Goal: Task Accomplishment & Management: Complete application form

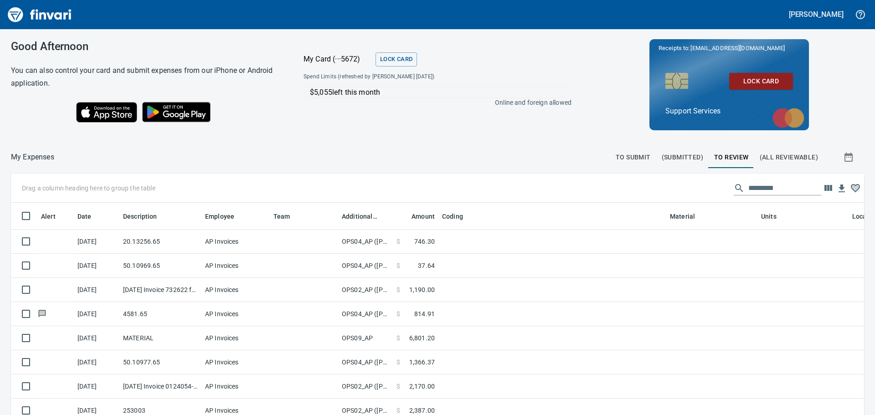
scroll to position [301, 833]
click at [619, 158] on span "To Submit" at bounding box center [633, 157] width 35 height 11
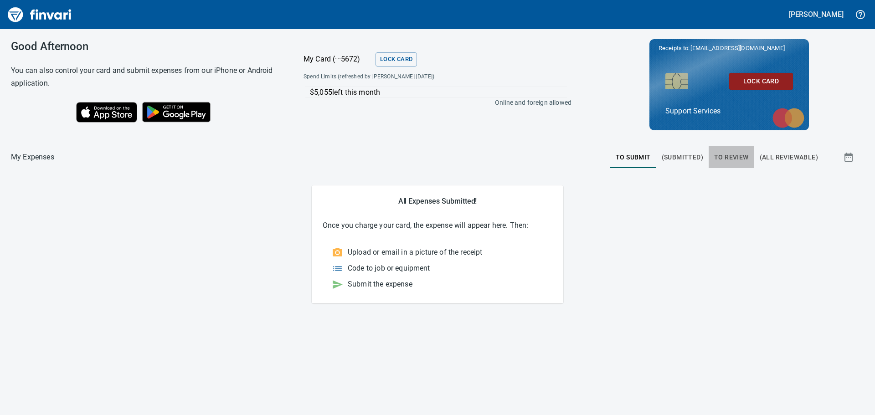
click at [721, 155] on span "To Review" at bounding box center [731, 157] width 35 height 11
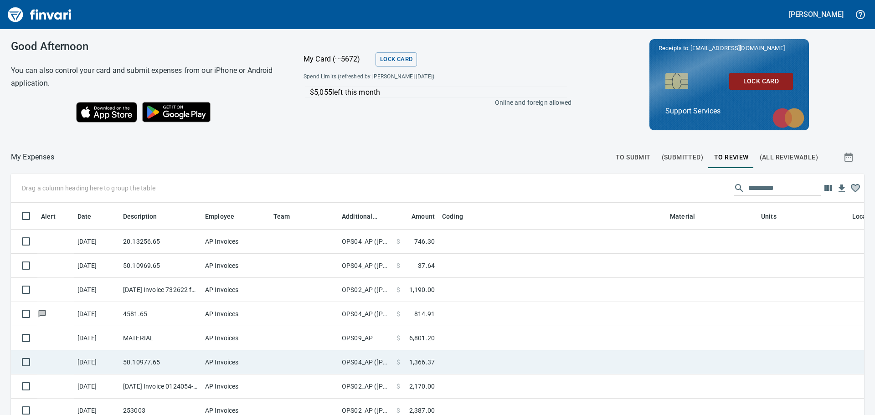
scroll to position [301, 833]
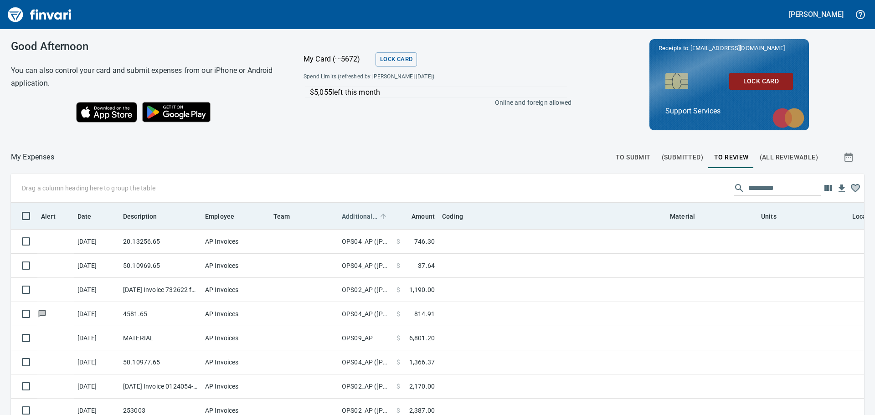
click at [363, 218] on span "Additional Reviewer" at bounding box center [360, 216] width 36 height 11
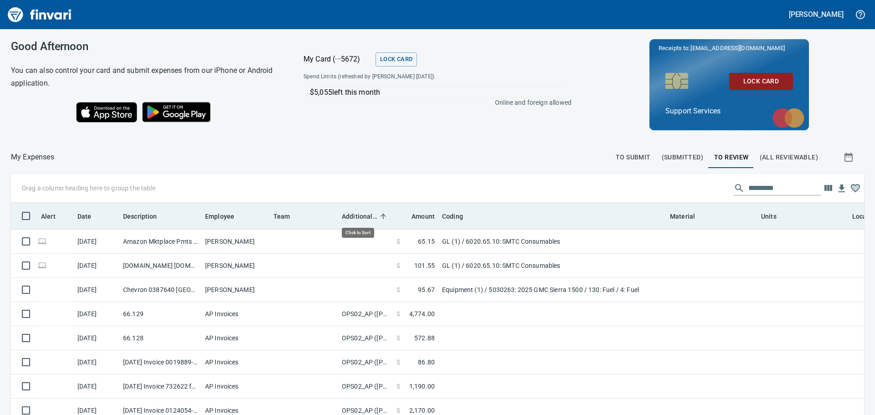
click at [363, 218] on span "Additional Reviewer" at bounding box center [360, 216] width 36 height 11
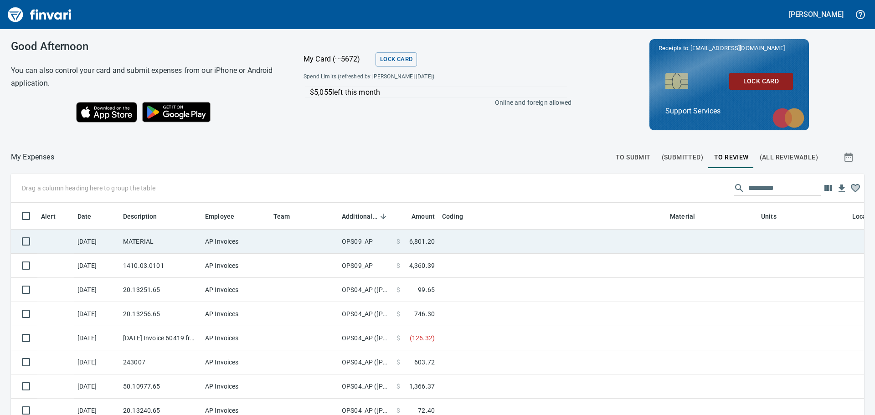
click at [474, 240] on td at bounding box center [552, 242] width 228 height 24
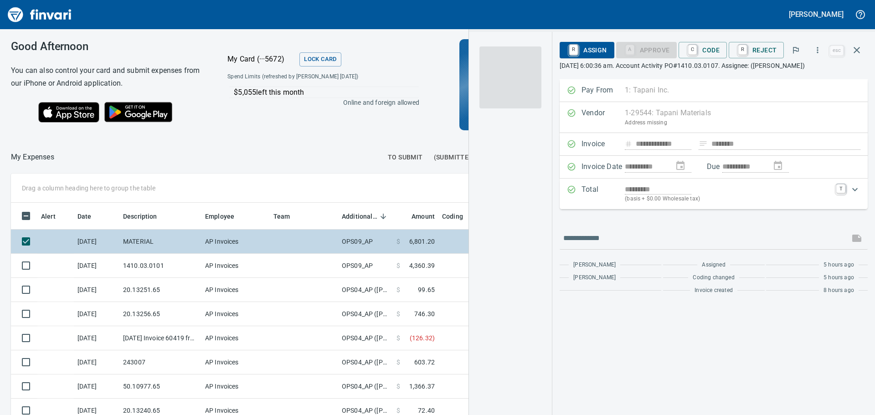
scroll to position [301, 605]
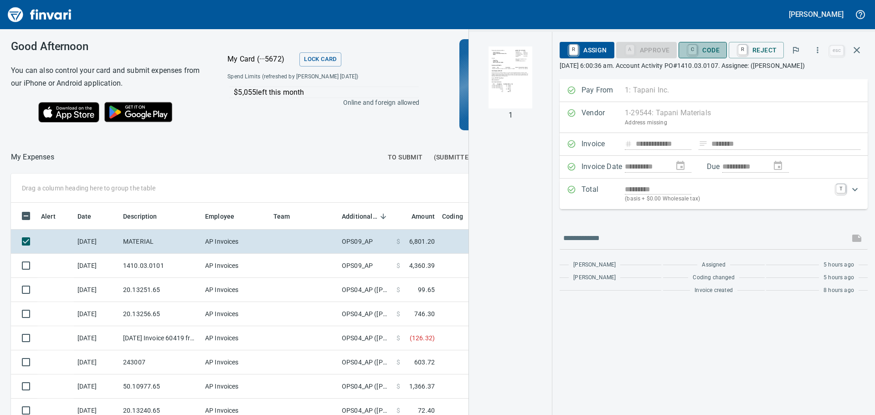
click at [708, 46] on span "C Code" at bounding box center [703, 49] width 34 height 15
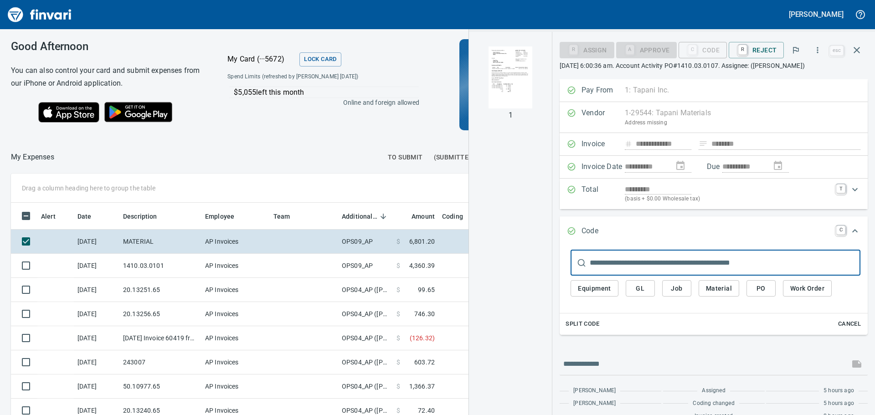
click at [693, 268] on input "text" at bounding box center [725, 263] width 271 height 26
click at [631, 291] on button "GL" at bounding box center [640, 288] width 29 height 17
click at [643, 286] on span "GL" at bounding box center [640, 288] width 15 height 11
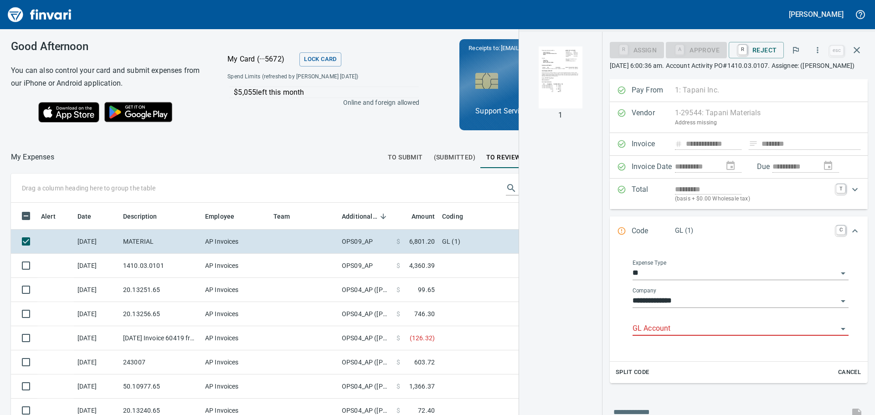
click at [685, 335] on input "GL Account" at bounding box center [735, 329] width 205 height 13
click at [687, 362] on li "1410. .: Prepaid Materials" at bounding box center [738, 362] width 208 height 22
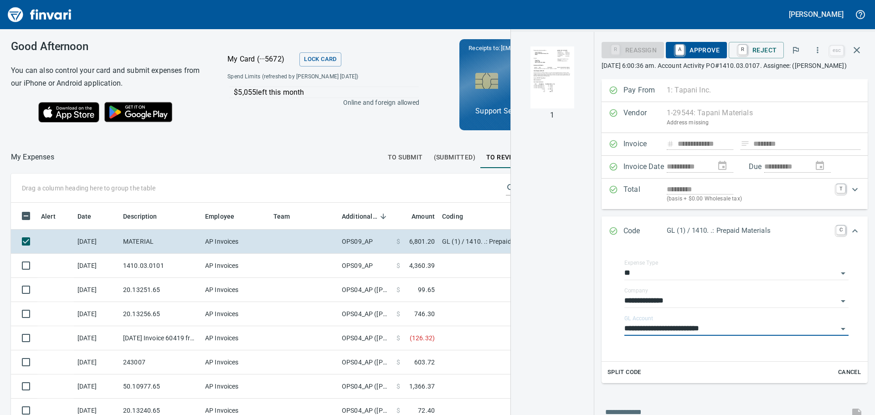
type input "**********"
click at [700, 51] on span "A Approve" at bounding box center [696, 49] width 46 height 15
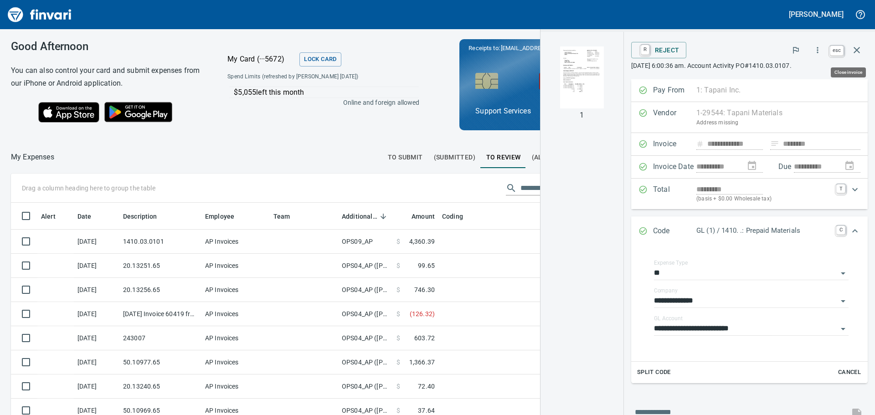
click at [858, 47] on icon "button" at bounding box center [856, 50] width 11 height 11
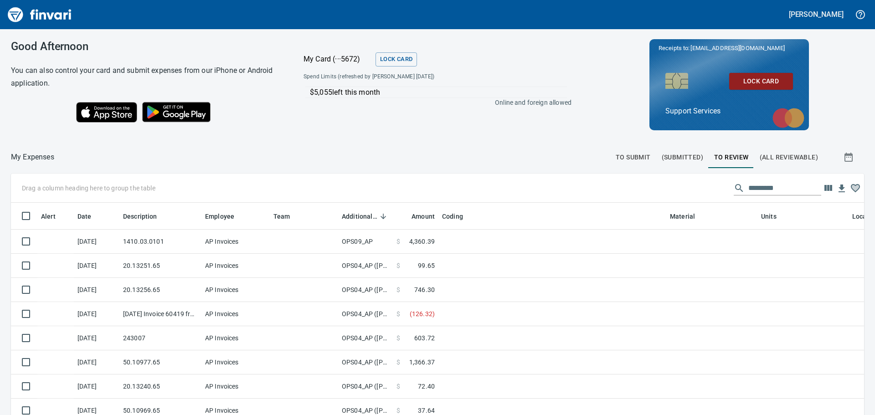
scroll to position [301, 833]
